Goal: Task Accomplishment & Management: Use online tool/utility

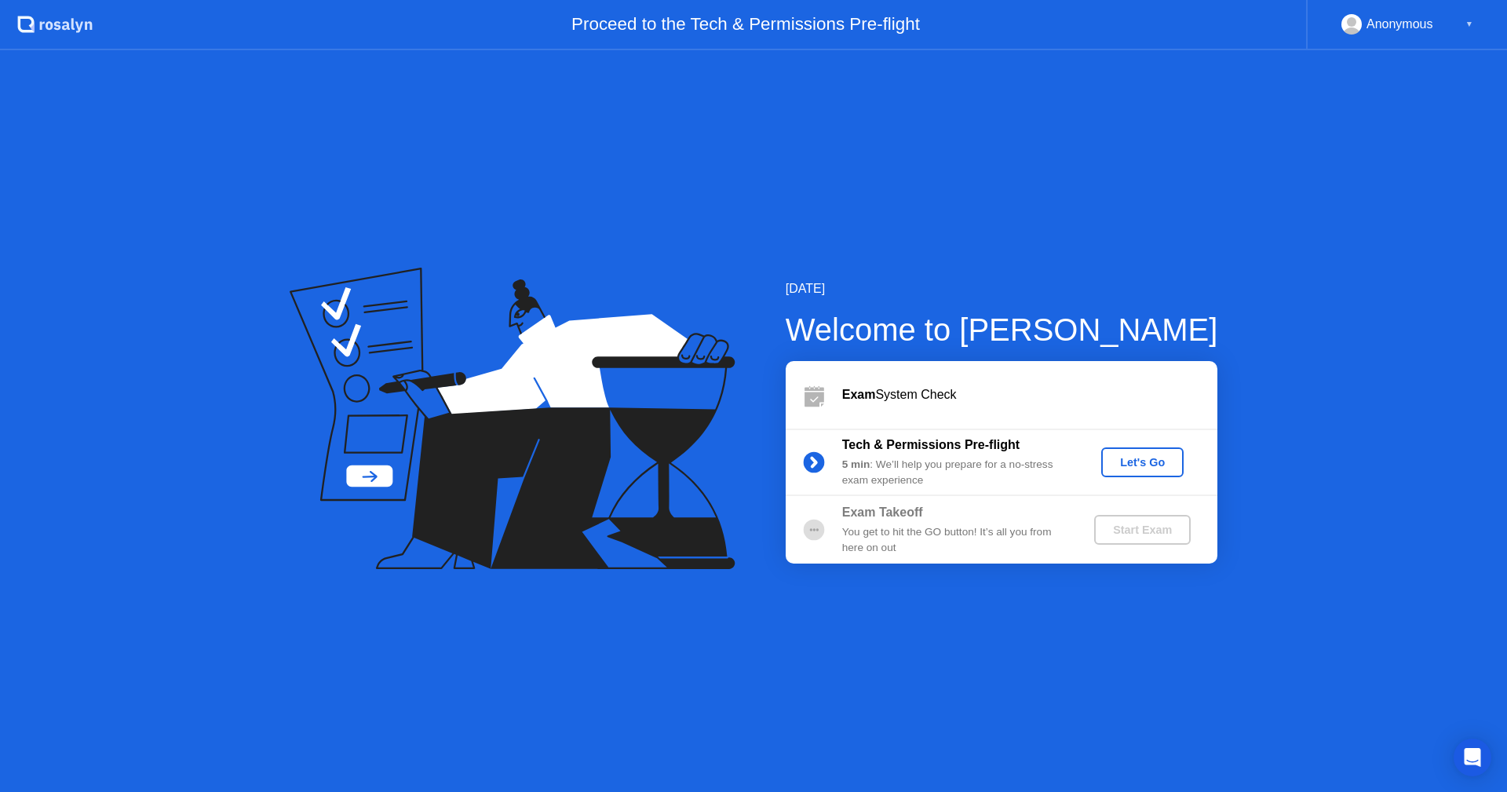
click at [1128, 462] on div "Let's Go" at bounding box center [1143, 462] width 70 height 13
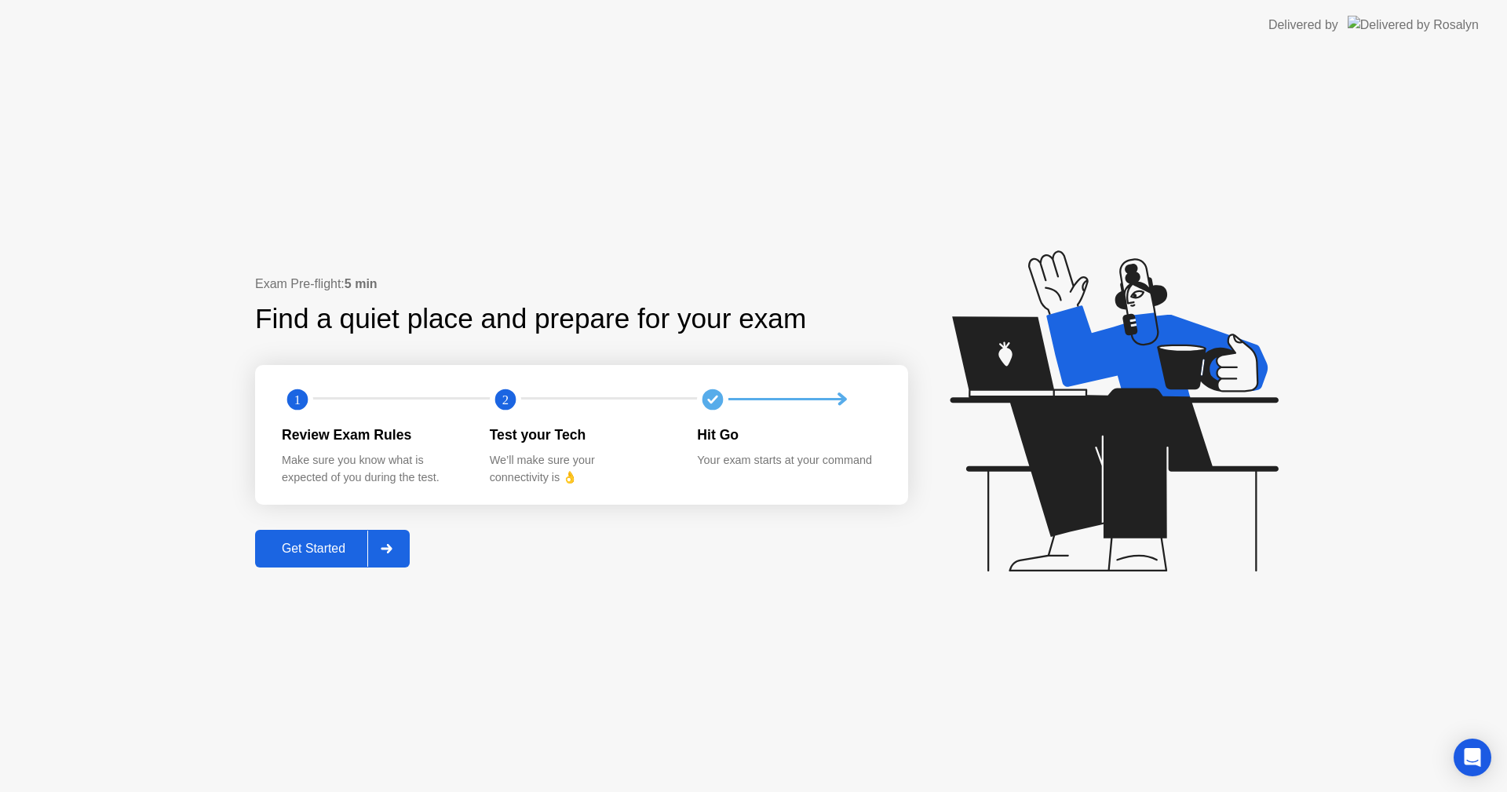
click at [314, 550] on div "Get Started" at bounding box center [314, 549] width 108 height 14
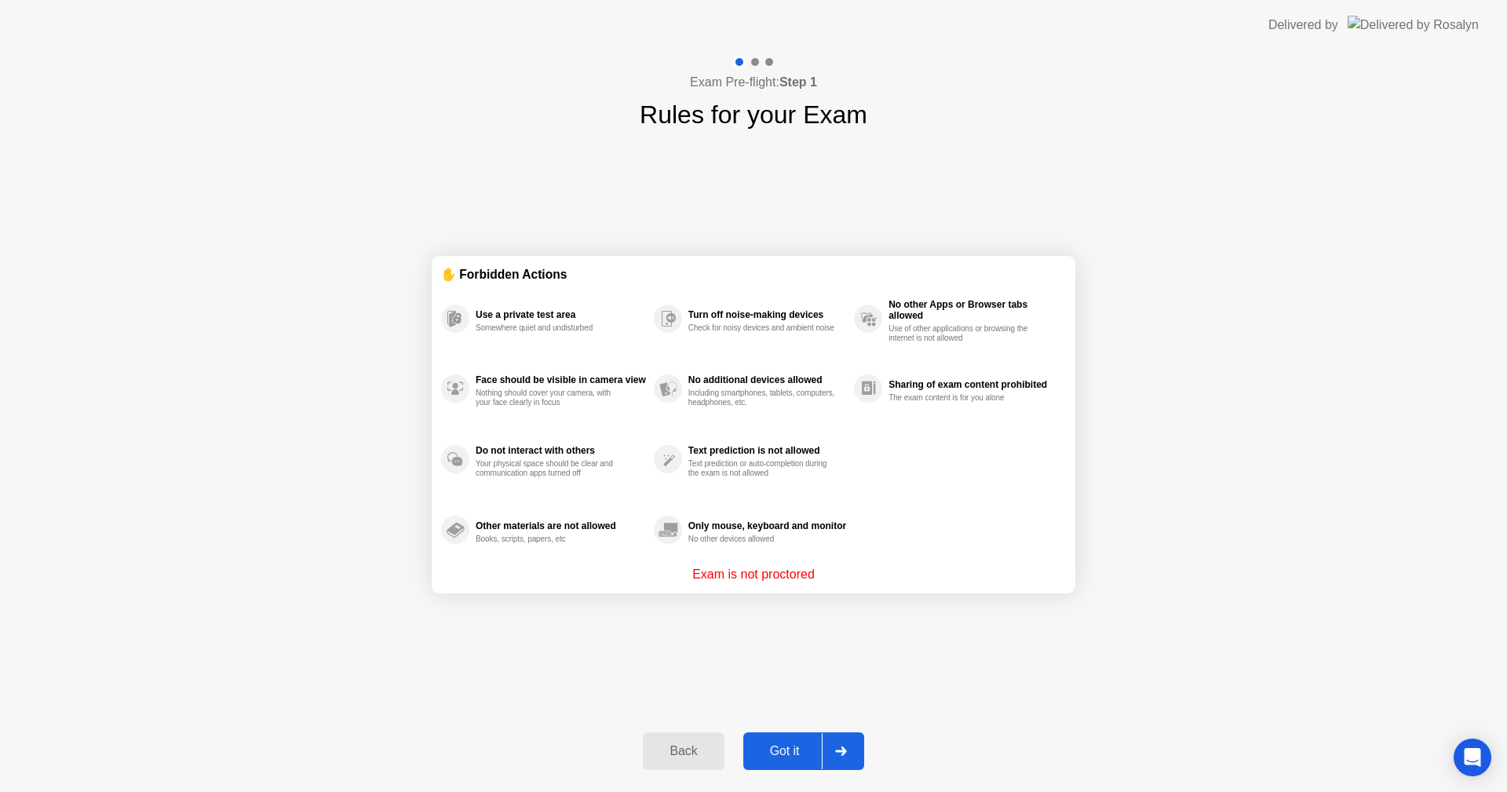
click at [787, 745] on div "Got it" at bounding box center [785, 751] width 74 height 14
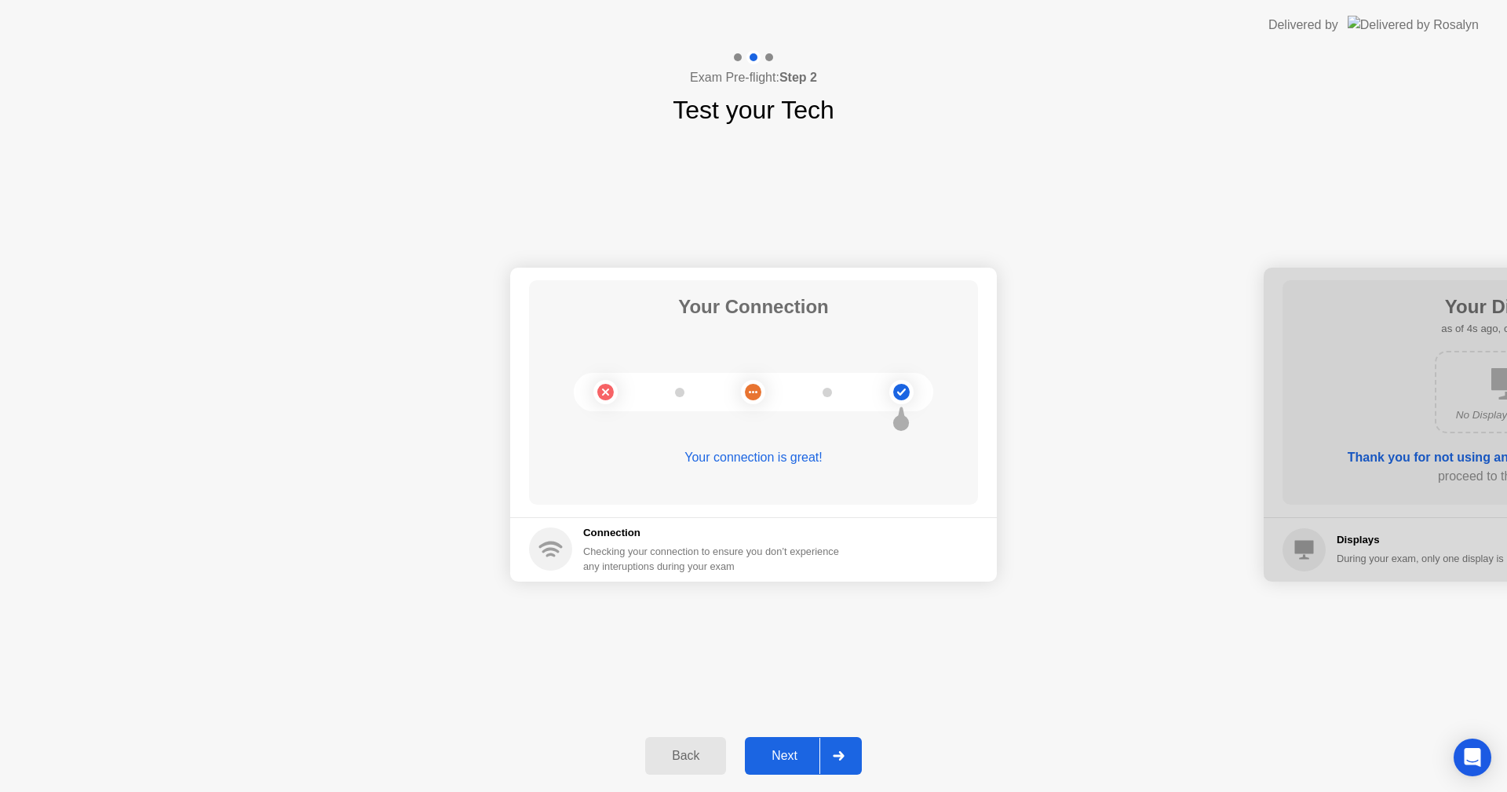
click at [789, 765] on button "Next" at bounding box center [803, 756] width 117 height 38
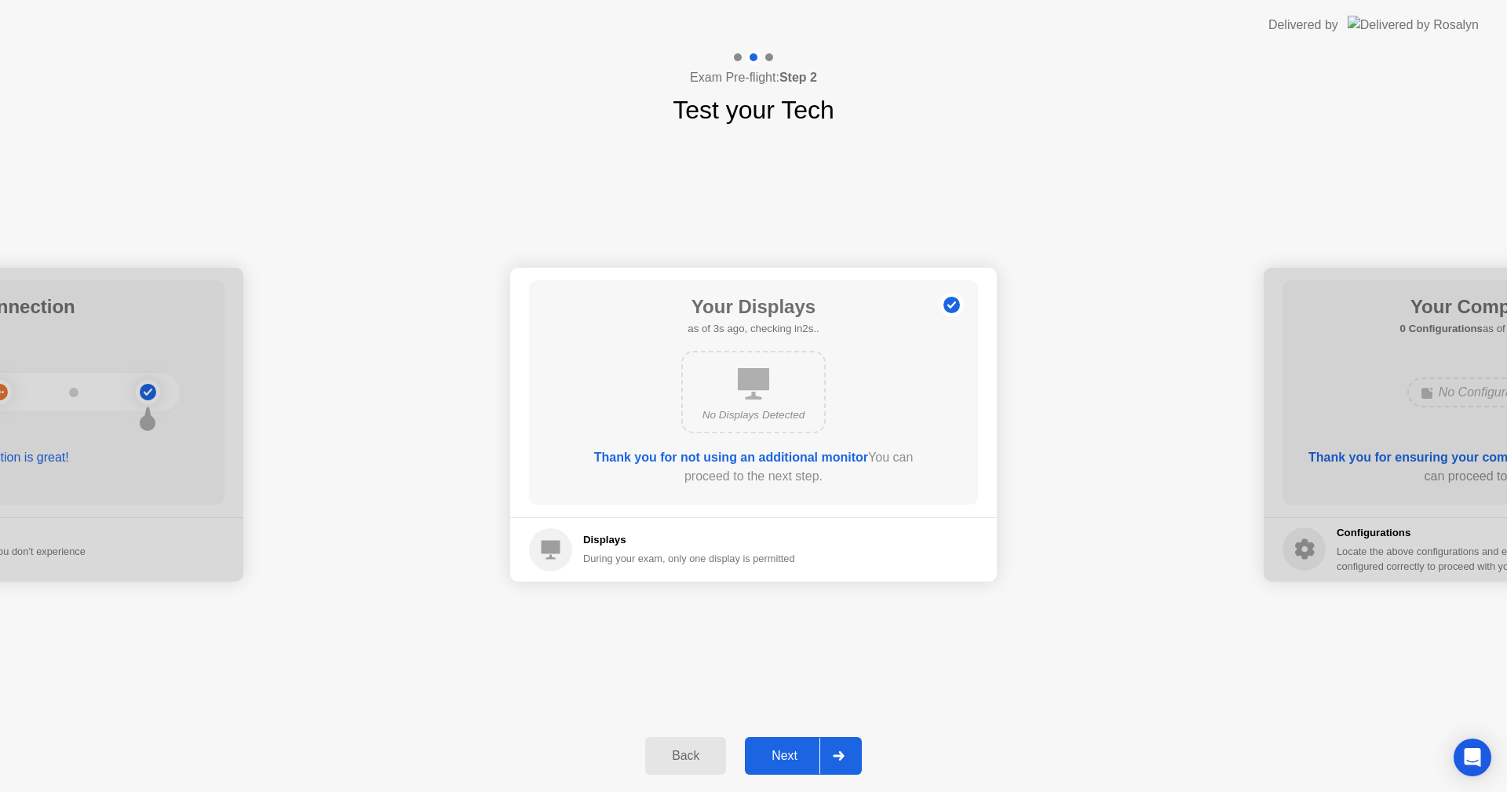
click at [787, 758] on div "Next" at bounding box center [785, 756] width 70 height 14
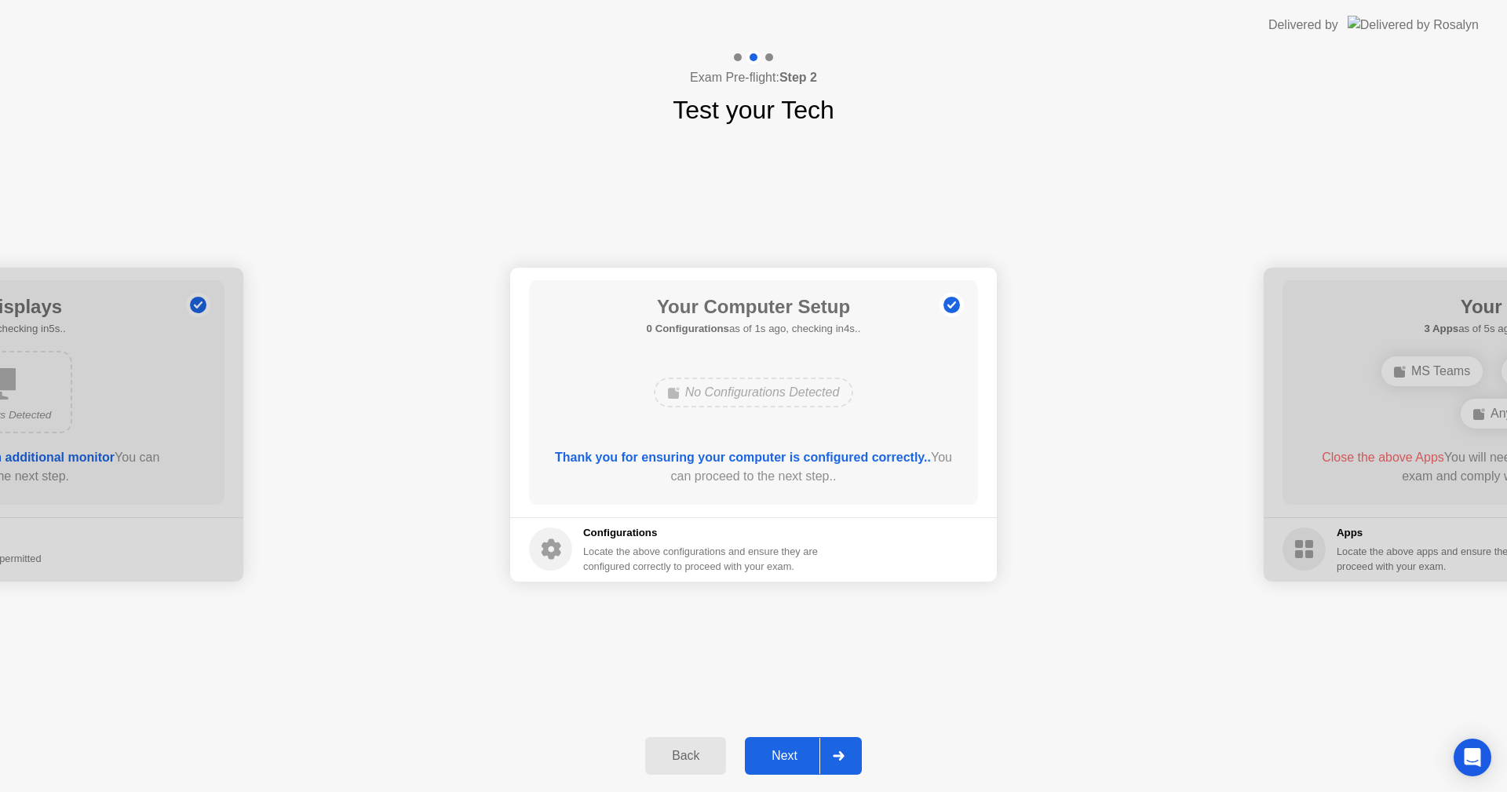
click at [776, 756] on div "Next" at bounding box center [785, 756] width 70 height 14
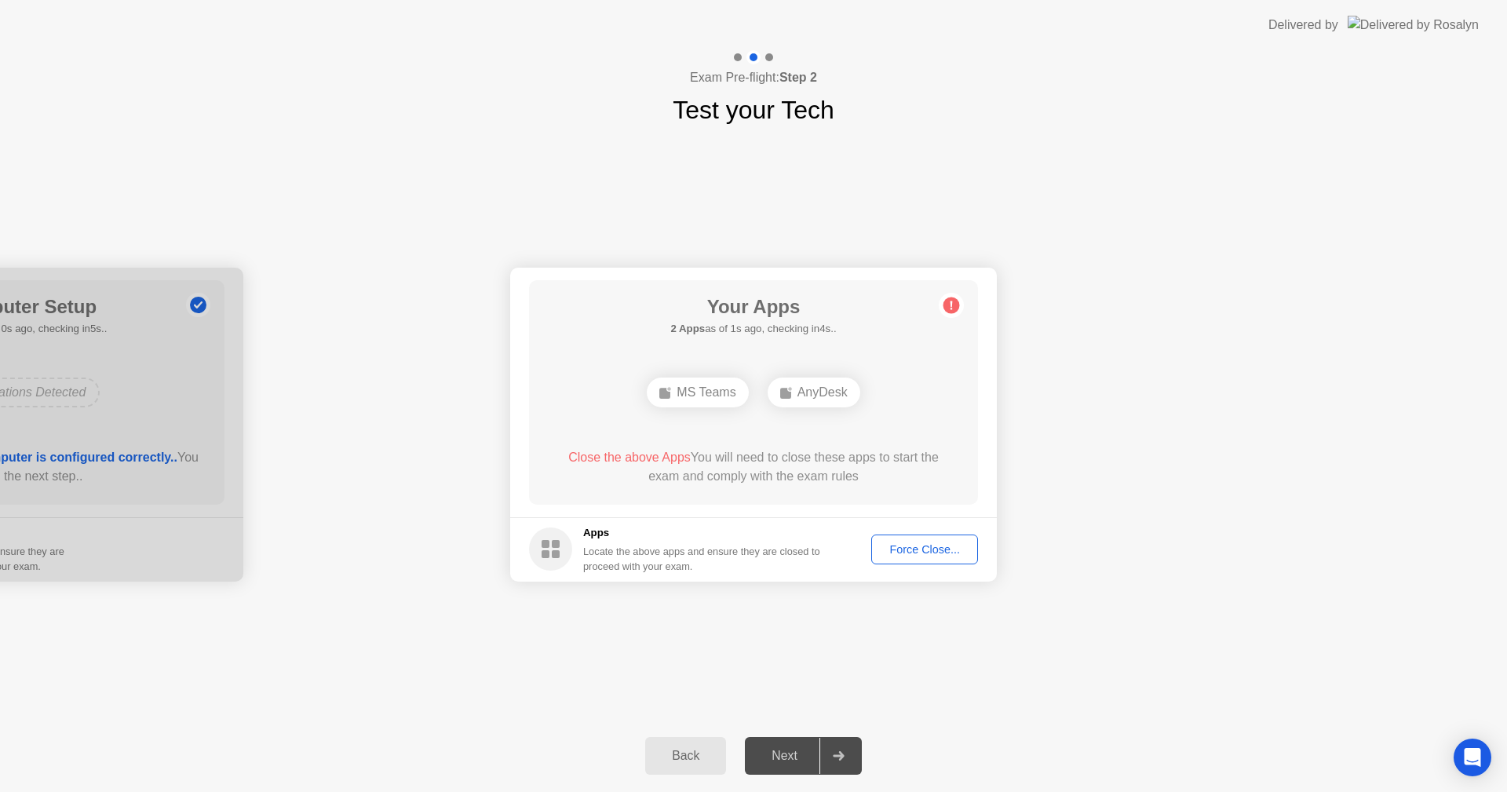
click at [893, 555] on div "Force Close..." at bounding box center [925, 549] width 96 height 13
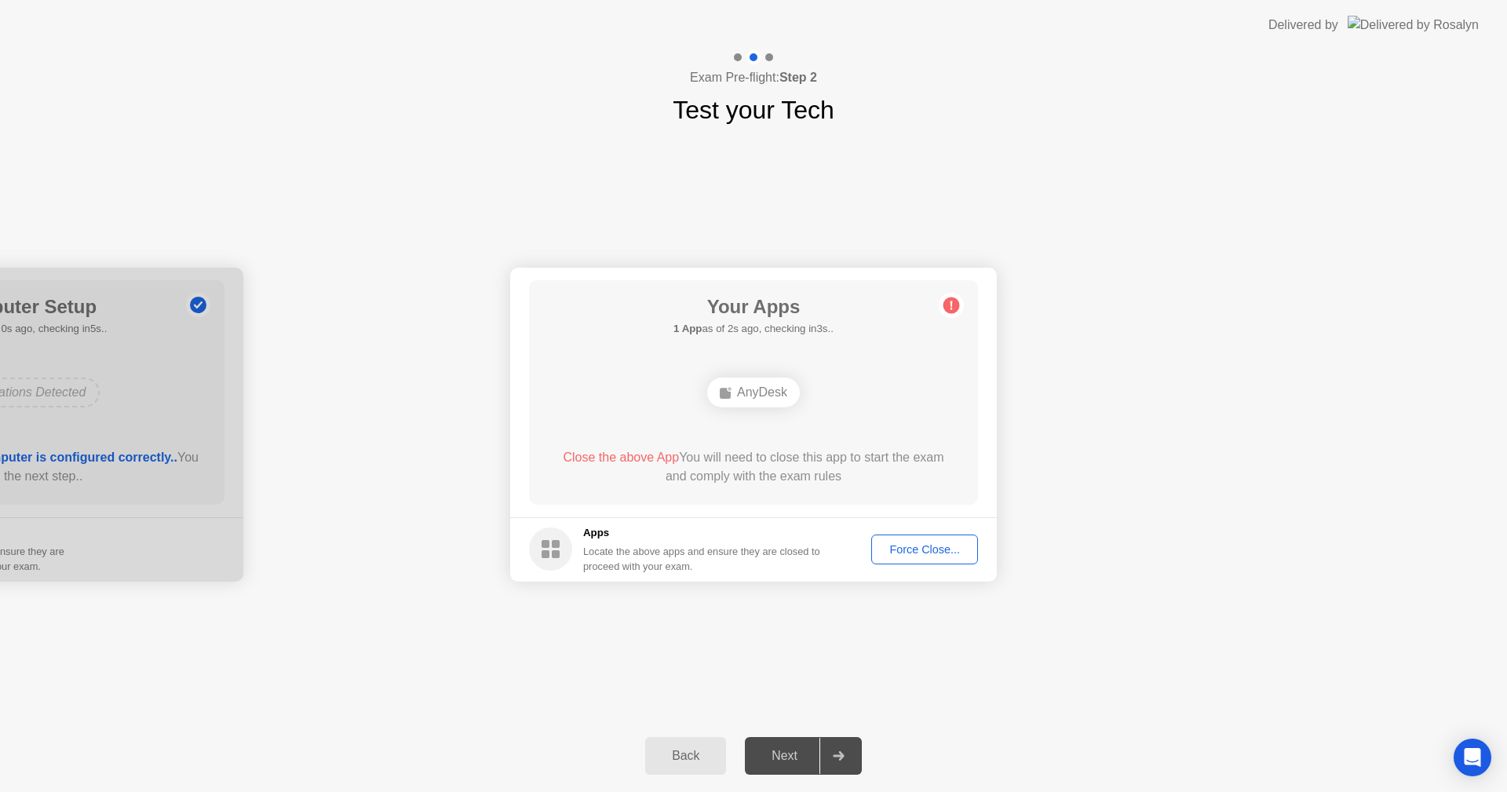
click at [915, 554] on div "Force Close..." at bounding box center [925, 549] width 96 height 13
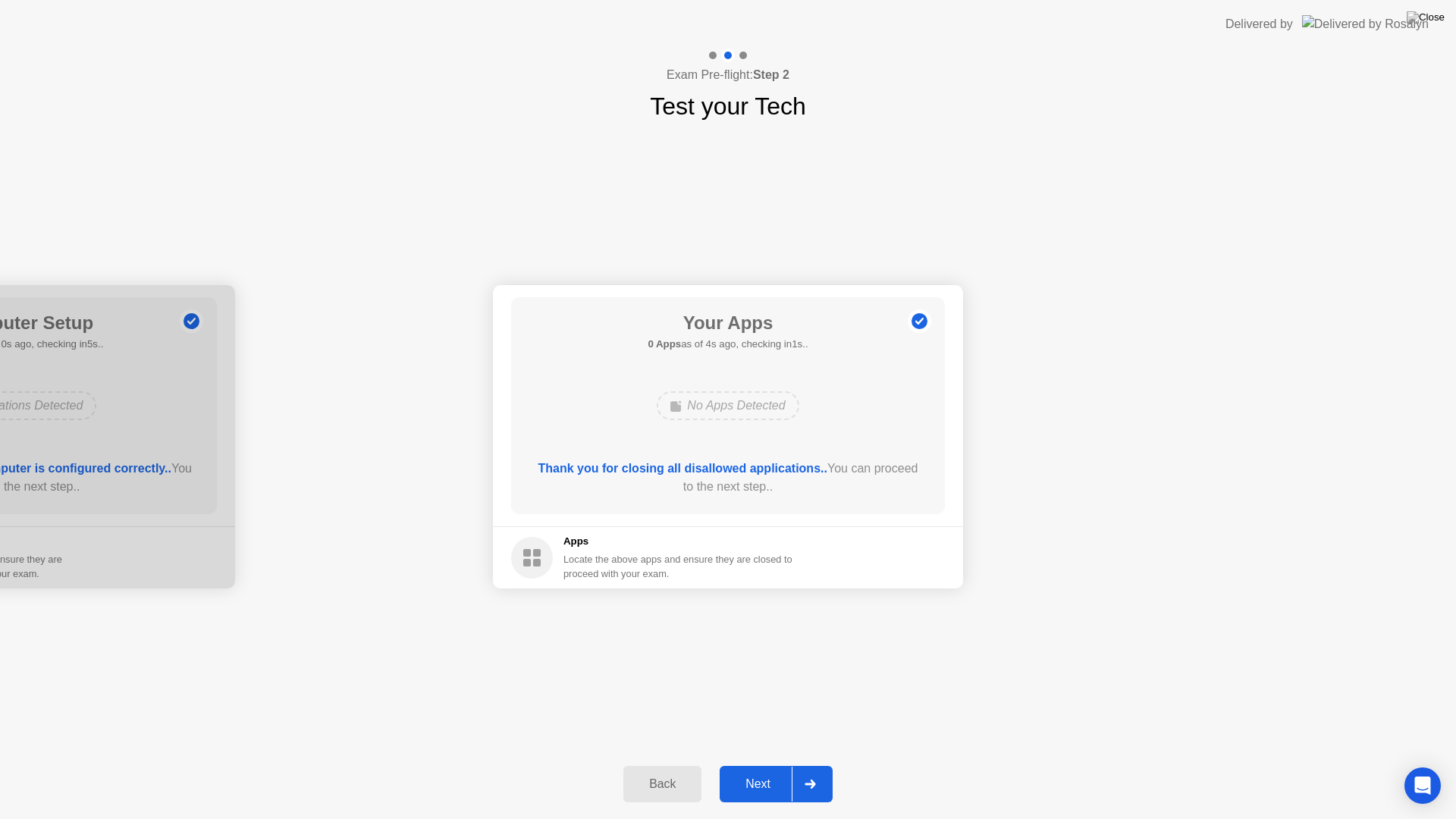
click at [760, 764] on div "Next" at bounding box center [758, 784] width 68 height 14
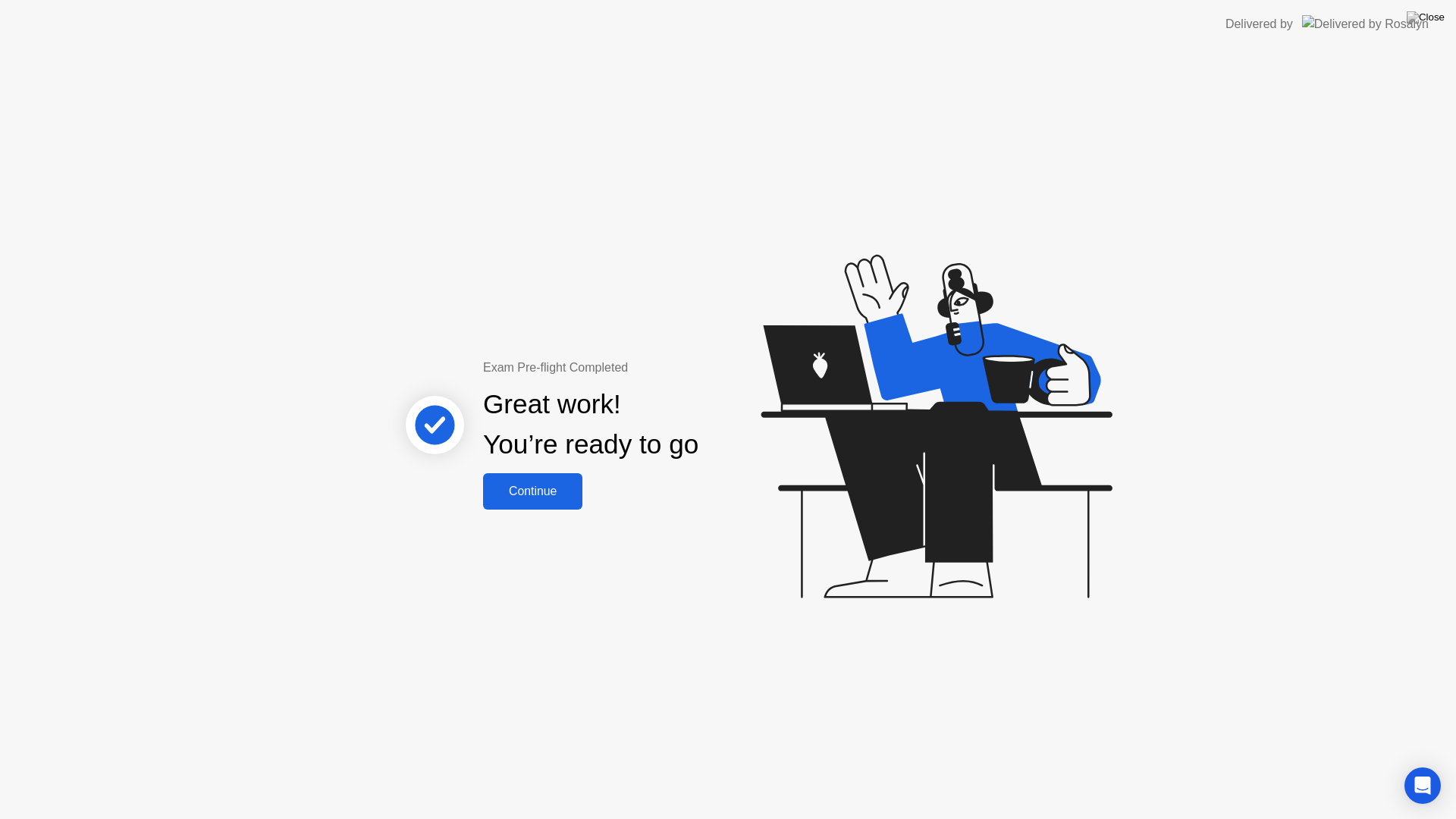
click at [545, 498] on div "Continue" at bounding box center [532, 492] width 90 height 14
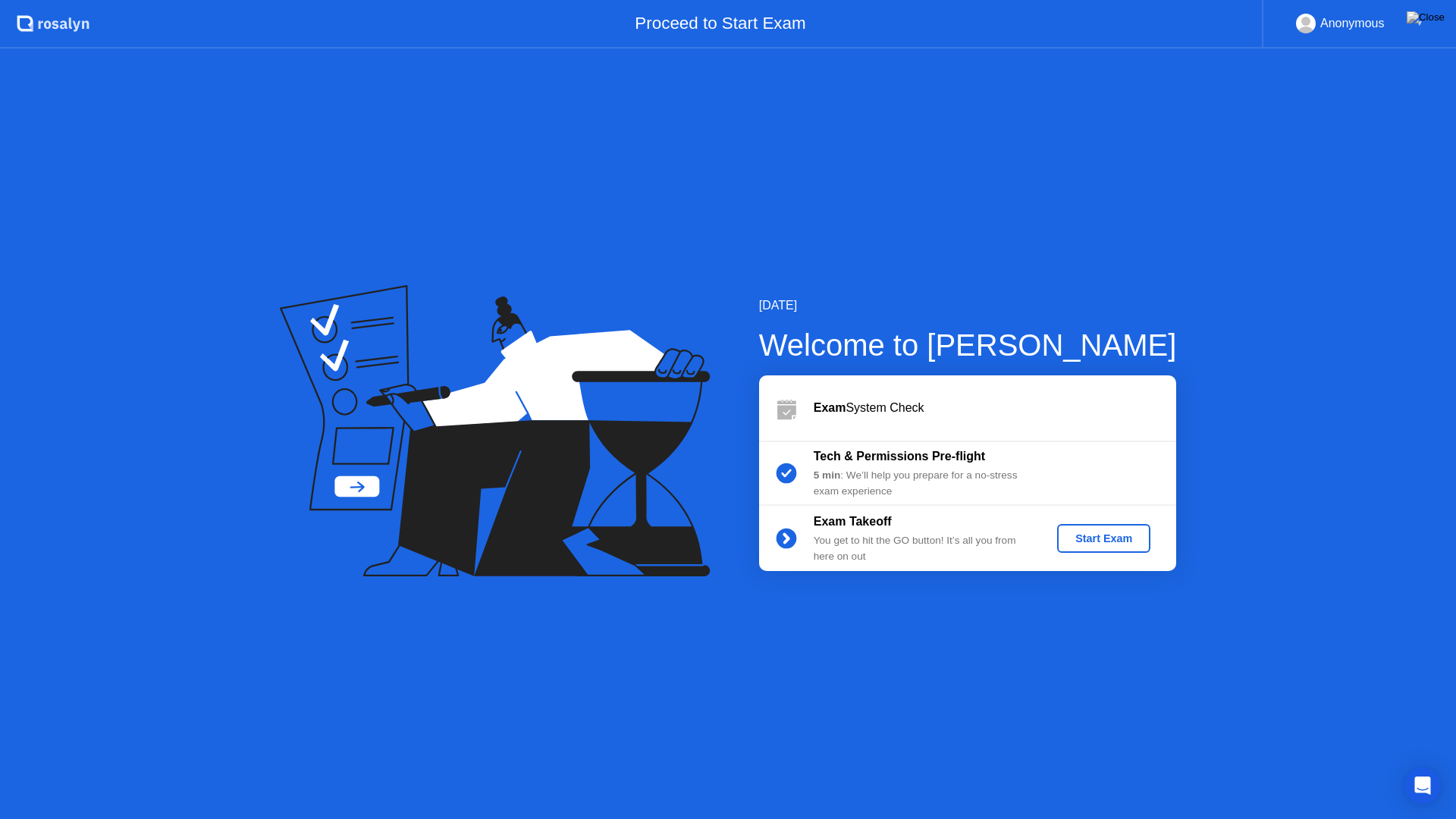
drag, startPoint x: 1250, startPoint y: 5, endPoint x: 1337, endPoint y: 37, distance: 92.7
click at [1265, 97] on app-layout-with-header ".st0{fill:#f0f8ff;} .st1{fill:#d4e3ff;} .st2{fill:#b4c2ff;} background Proceed …" at bounding box center [728, 410] width 1456 height 819
click at [1237, 277] on div "[DATE] Welcome to [PERSON_NAME] Exam System Check Tech & Permissions Pre-flight…" at bounding box center [728, 434] width 1456 height 771
click at [1240, 287] on div "[DATE] Welcome to [PERSON_NAME] Exam System Check Tech & Permissions Pre-flight…" at bounding box center [728, 434] width 1456 height 771
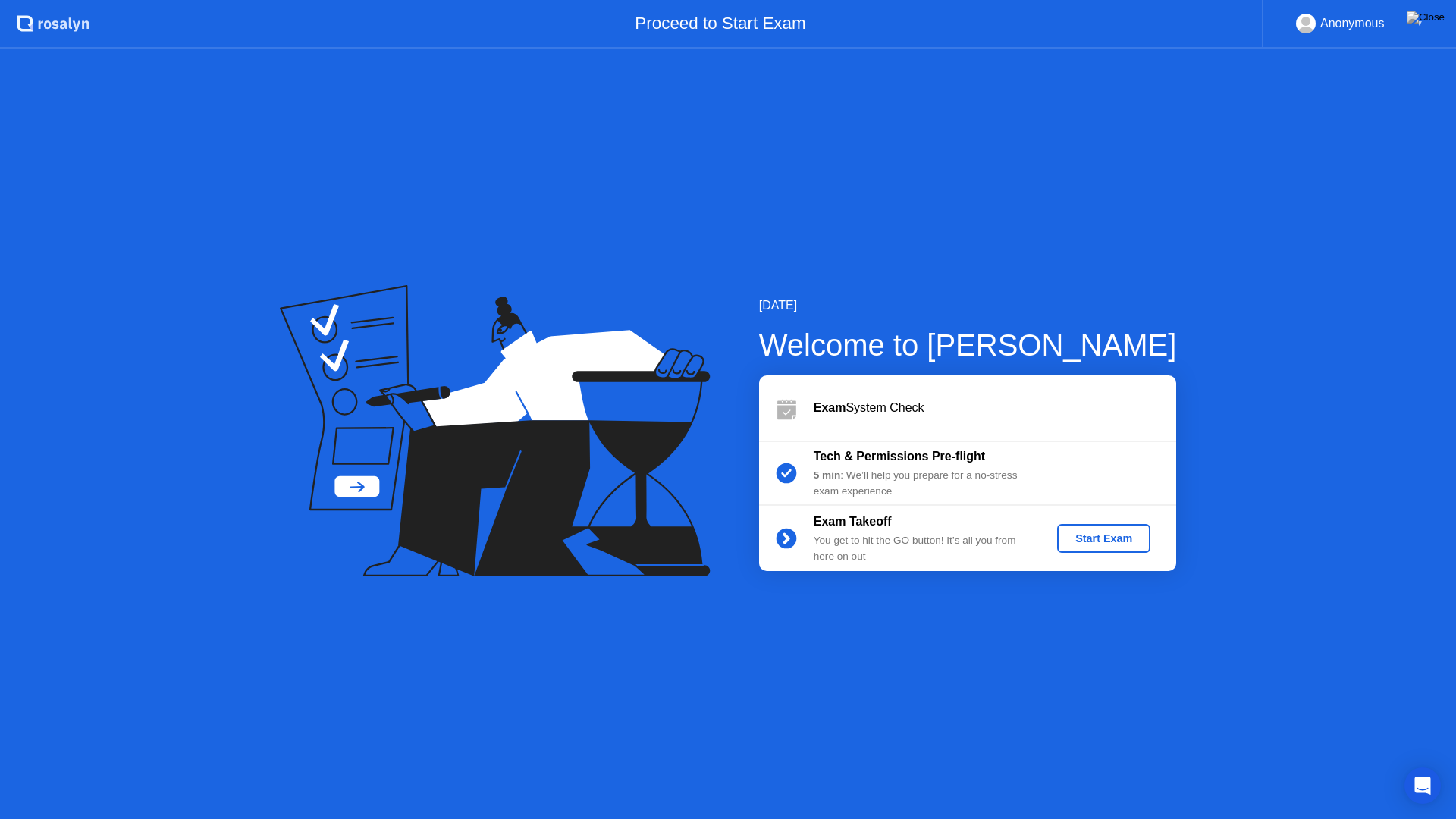
click at [1335, 325] on div "[DATE] Welcome to [PERSON_NAME] Exam System Check Tech & Permissions Pre-flight…" at bounding box center [728, 434] width 1456 height 771
click at [1328, 316] on div "[DATE] Welcome to [PERSON_NAME] Exam System Check Tech & Permissions Pre-flight…" at bounding box center [728, 434] width 1456 height 771
click at [1416, 26] on div "▼" at bounding box center [1420, 23] width 8 height 19
click at [1416, 17] on div "▼" at bounding box center [1420, 23] width 8 height 19
drag, startPoint x: 816, startPoint y: 0, endPoint x: 241, endPoint y: 15, distance: 575.2
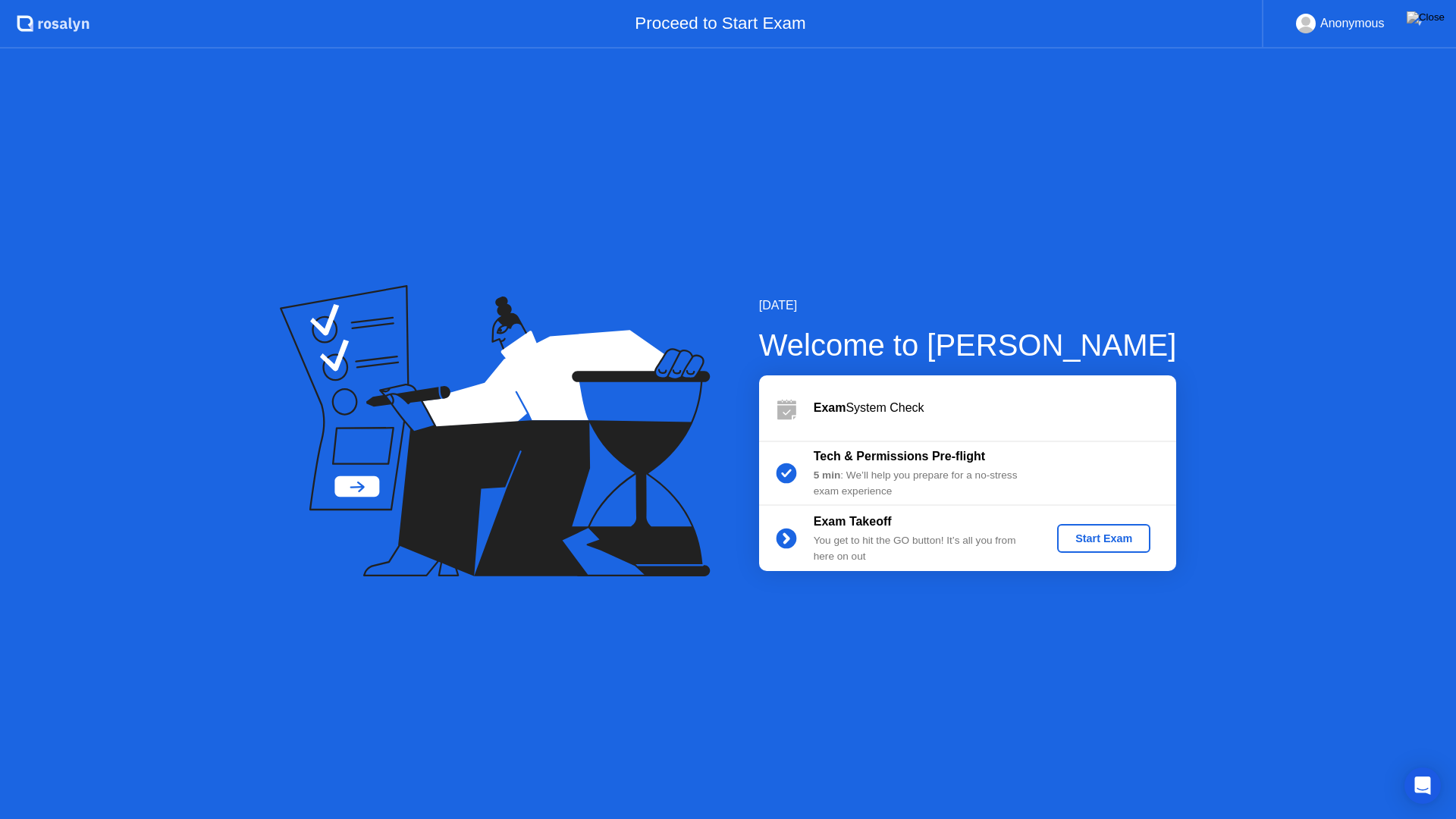
click at [707, 139] on app-layout-with-header ".st0{fill:#f0f8ff;} .st1{fill:#d4e3ff;} .st2{fill:#b4c2ff;} background Proceed …" at bounding box center [728, 410] width 1456 height 819
click at [203, 0] on div "Proceed to Start Exam" at bounding box center [676, 24] width 1173 height 48
click at [205, 0] on div "Proceed to Start Exam" at bounding box center [676, 24] width 1173 height 48
click at [206, 0] on div "Proceed to Start Exam" at bounding box center [676, 24] width 1173 height 48
click at [1106, 533] on div "Start Exam" at bounding box center [1104, 538] width 81 height 13
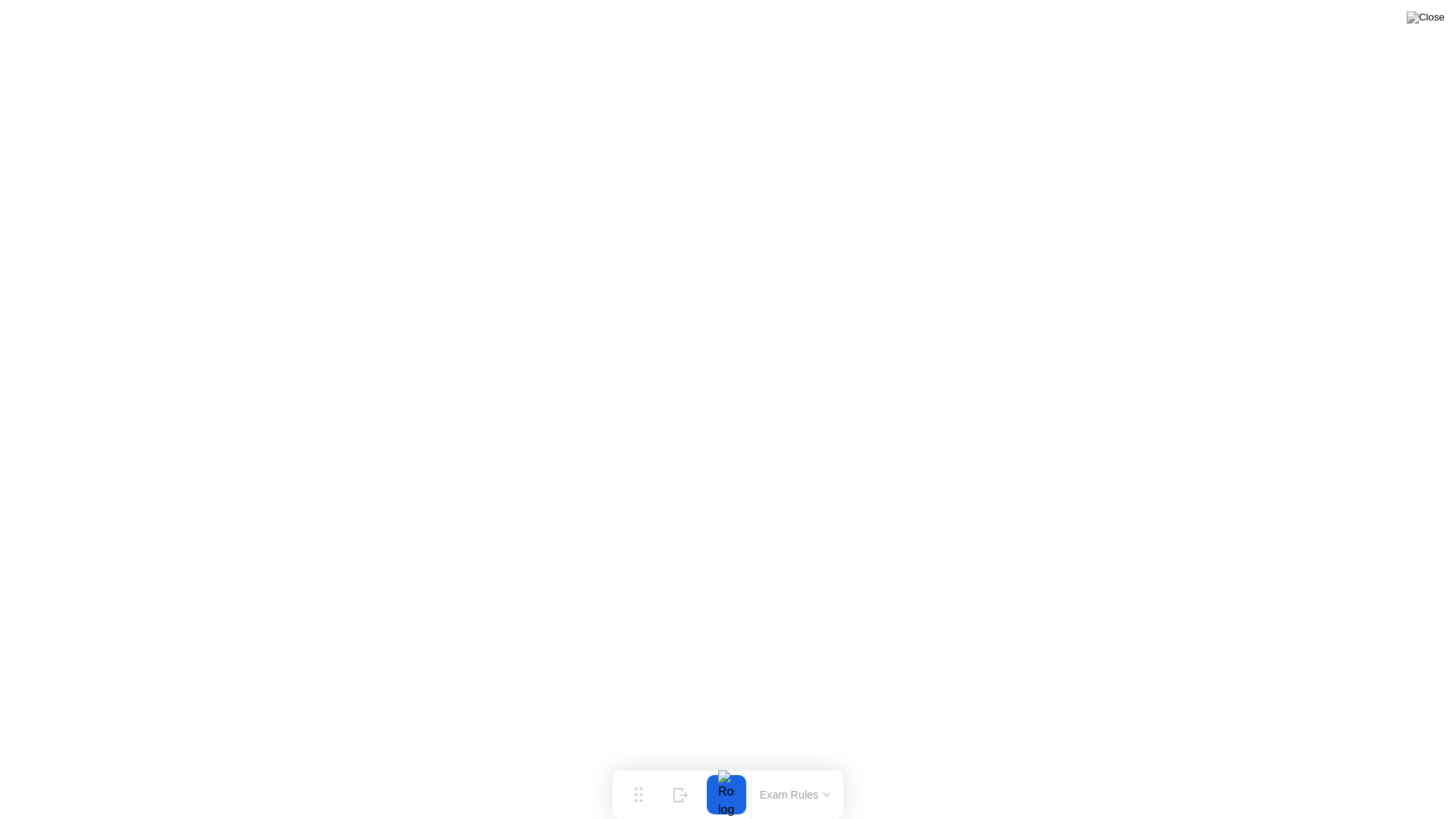
click at [830, 764] on icon at bounding box center [827, 794] width 6 height 3
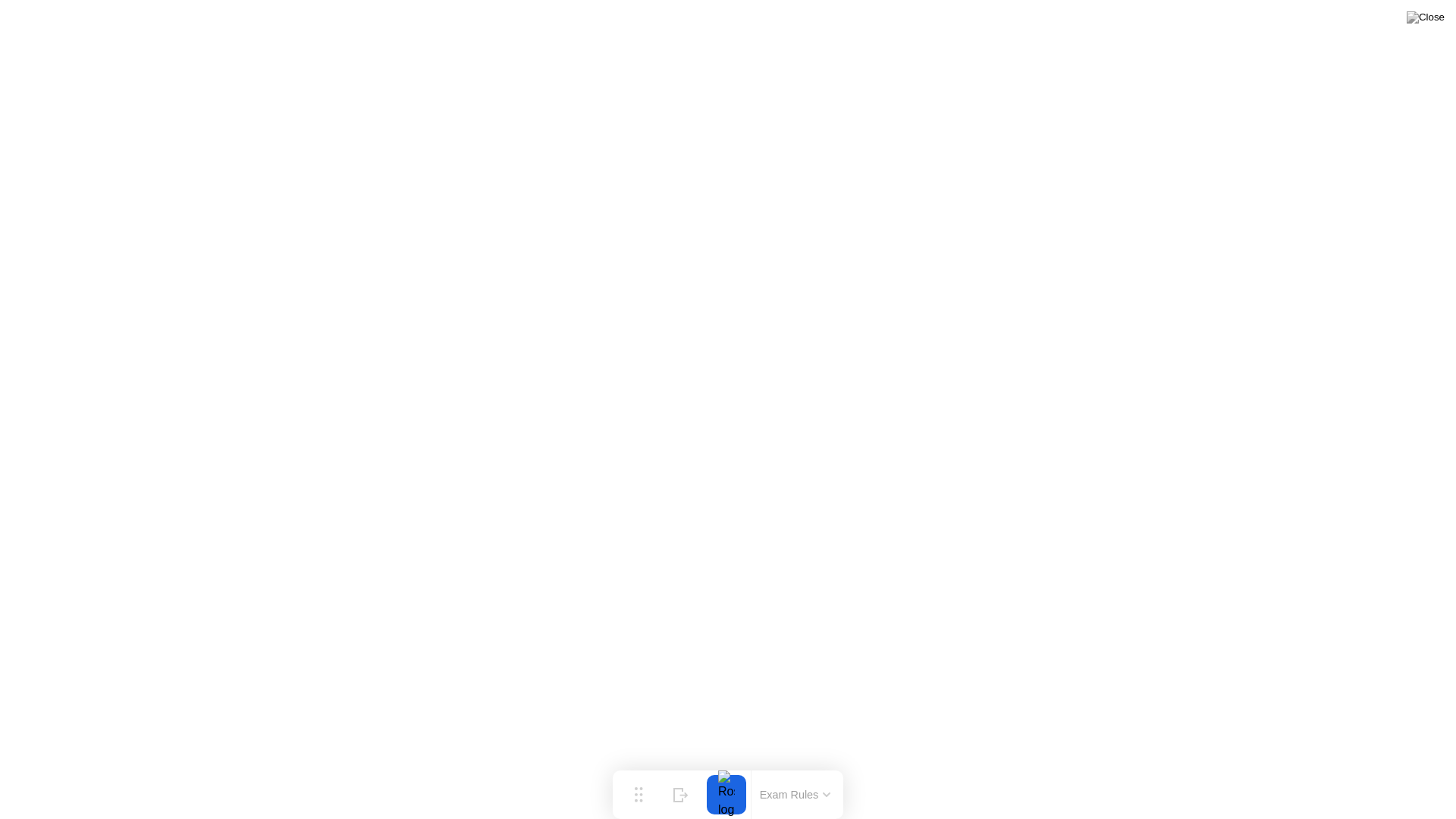
click at [814, 764] on button "Exam Rules" at bounding box center [795, 795] width 80 height 14
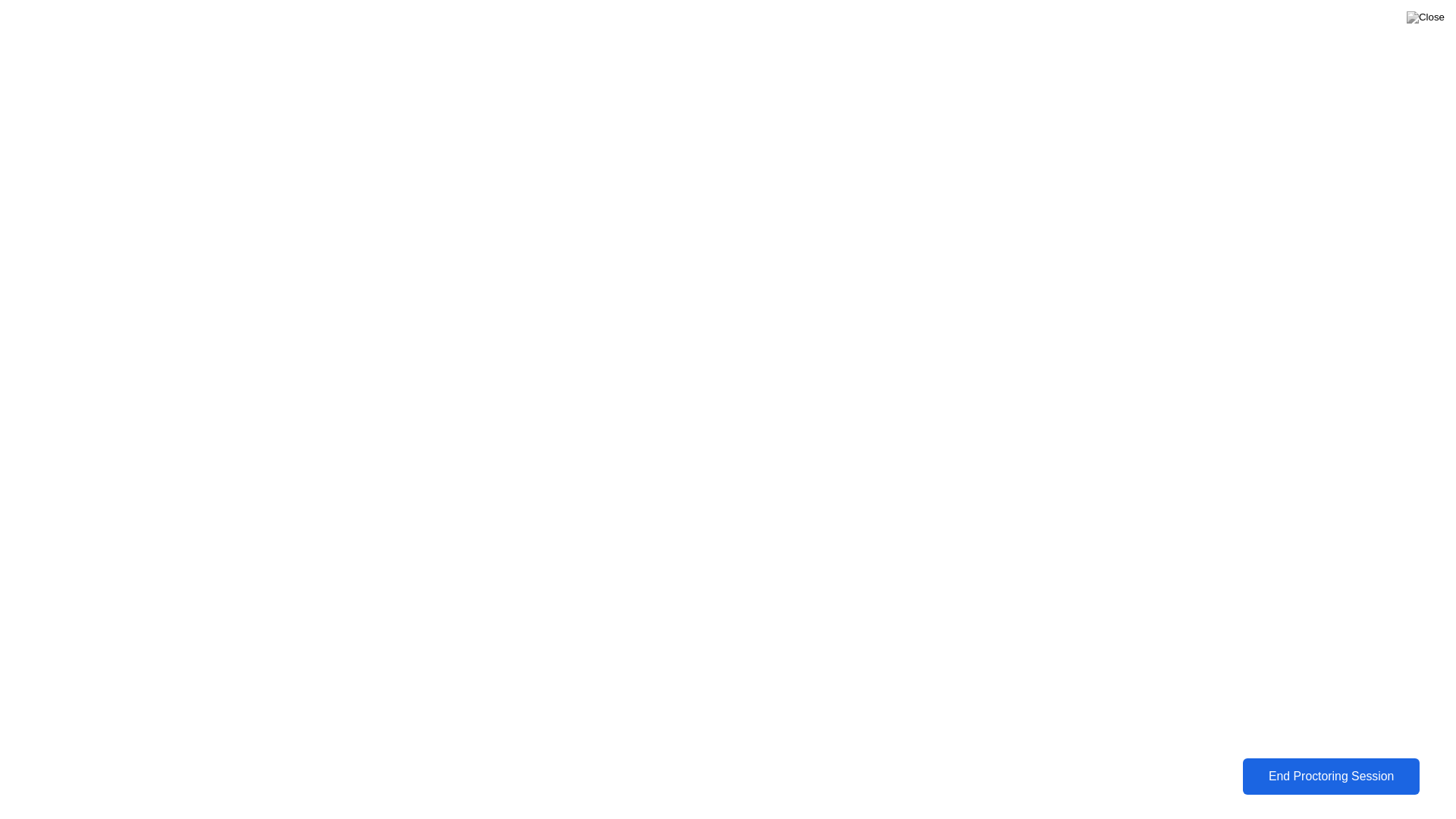
click at [1322, 764] on div "End Proctoring Session" at bounding box center [1331, 777] width 168 height 14
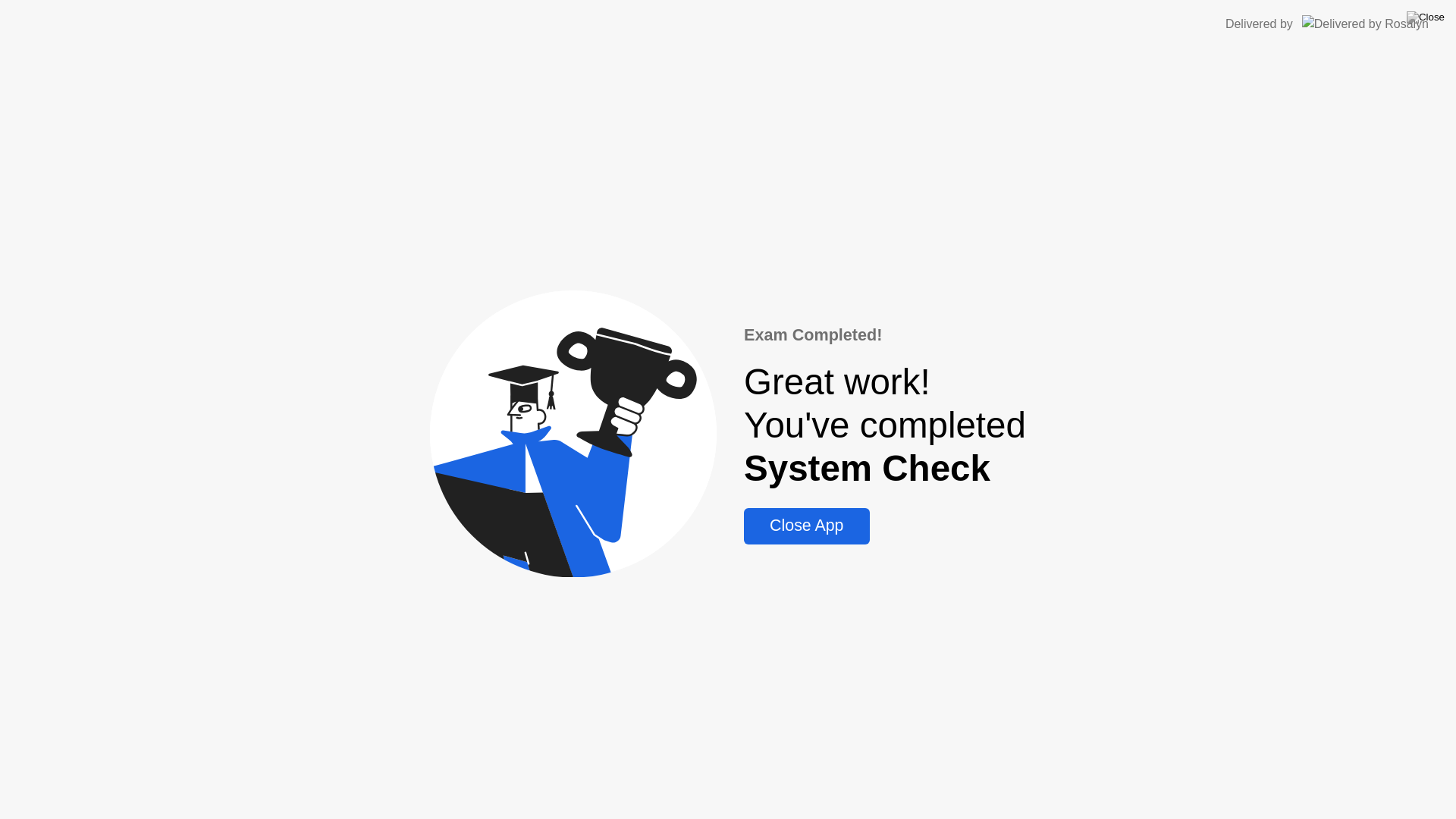
click at [812, 528] on div "Close App" at bounding box center [807, 526] width 116 height 19
